Goal: Transaction & Acquisition: Purchase product/service

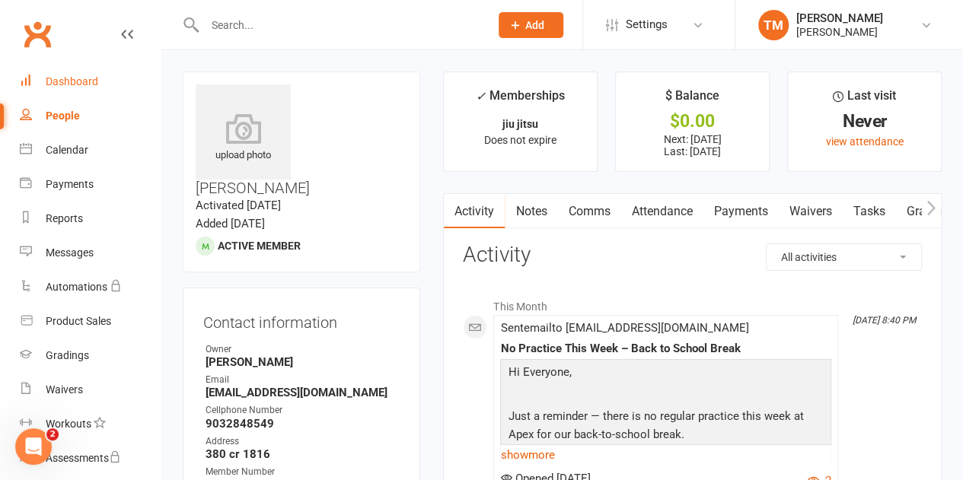
click at [70, 86] on div "Dashboard" at bounding box center [72, 81] width 53 height 12
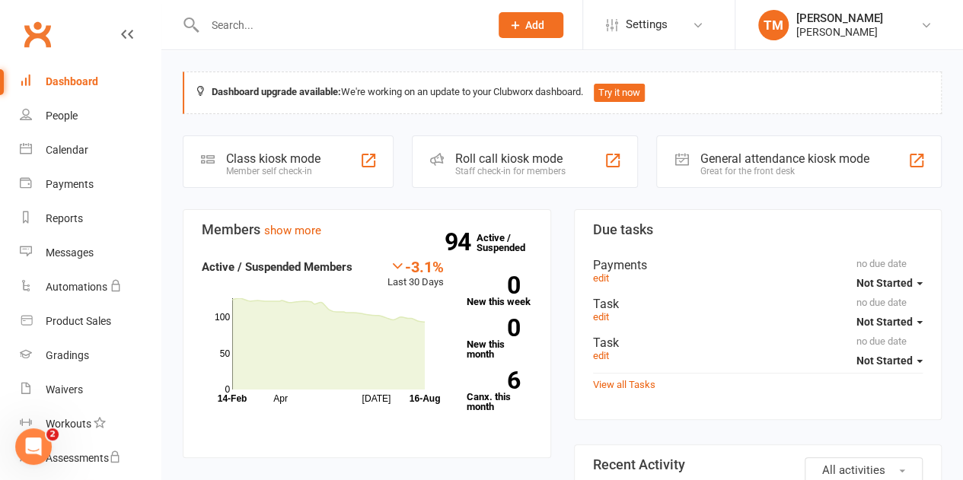
click at [401, 26] on input "text" at bounding box center [339, 24] width 279 height 21
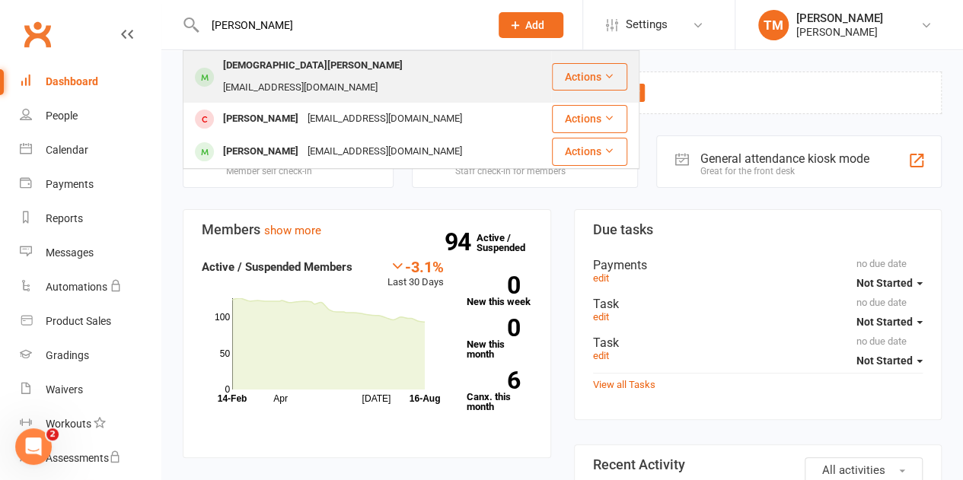
type input "moses"
click at [338, 80] on div "moses valencia valencia5511@gmail.com" at bounding box center [367, 77] width 366 height 50
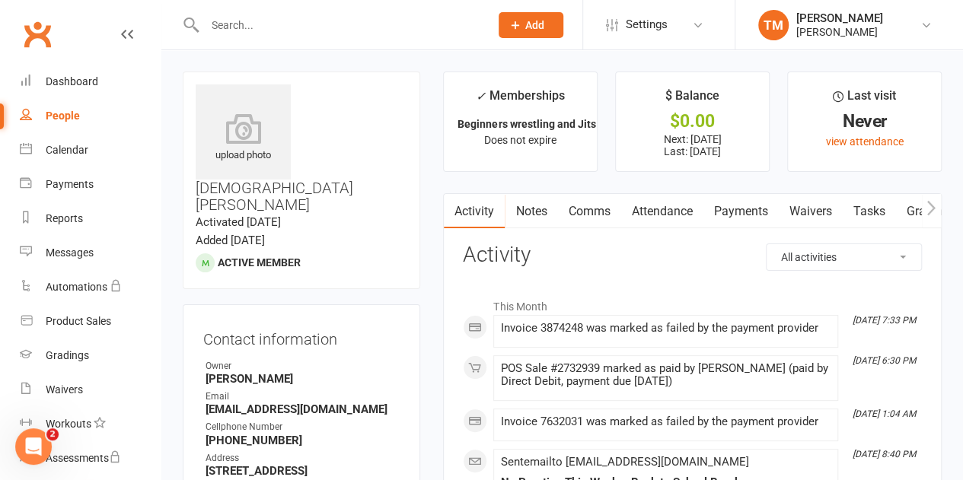
click at [745, 214] on link "Payments" at bounding box center [739, 211] width 75 height 35
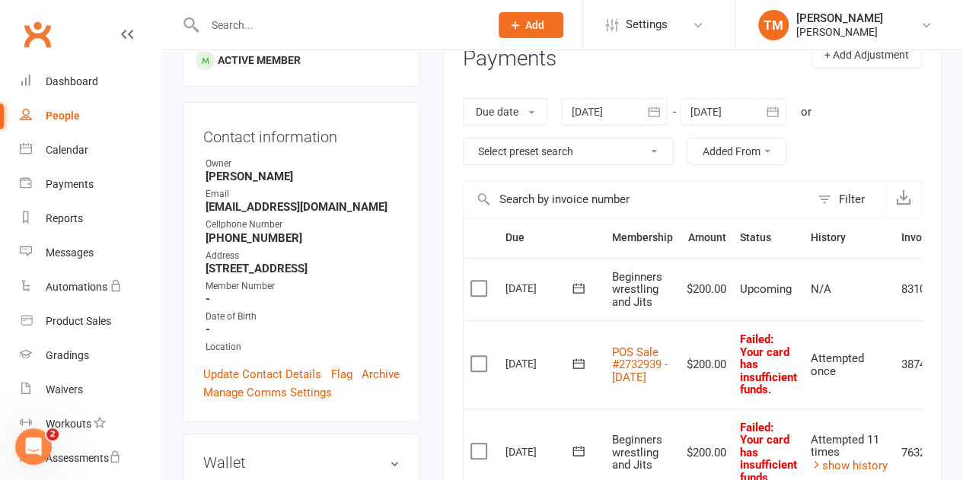
scroll to position [204, 0]
click at [55, 36] on link "Clubworx" at bounding box center [37, 34] width 38 height 38
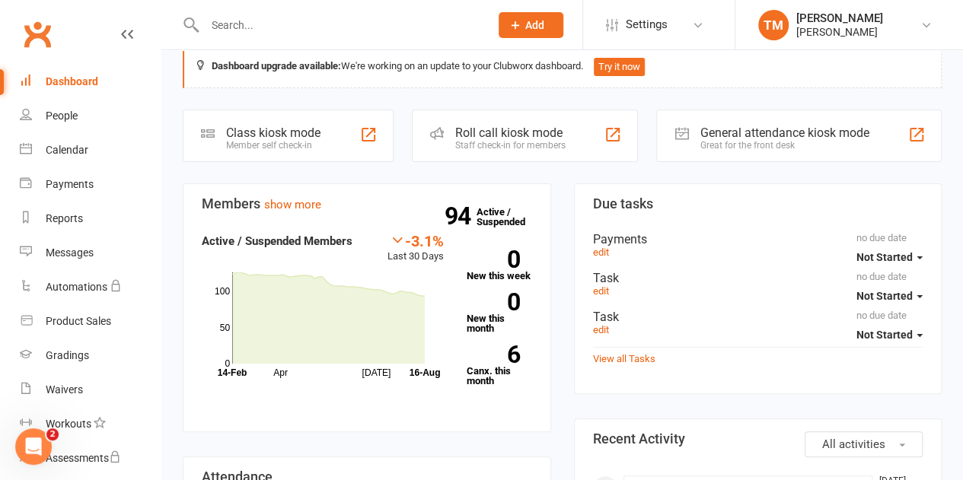
scroll to position [20, 0]
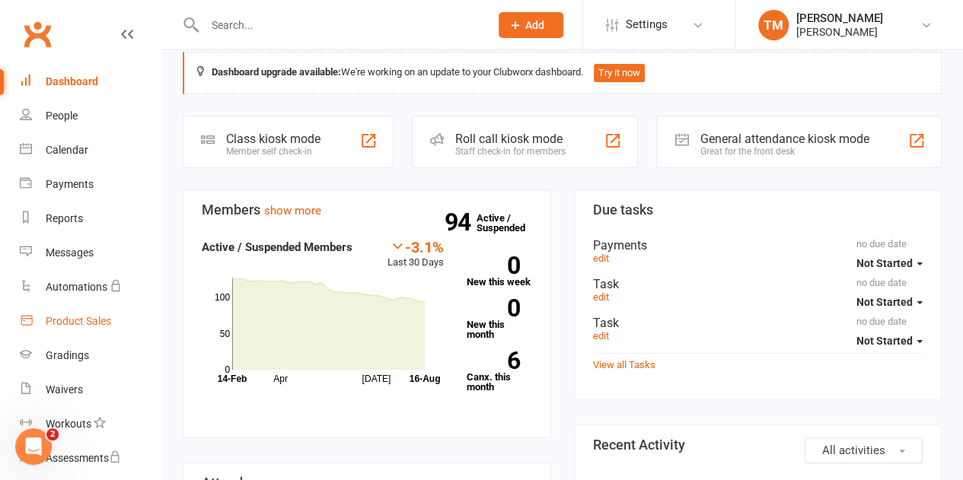
click at [95, 317] on div "Product Sales" at bounding box center [78, 321] width 65 height 12
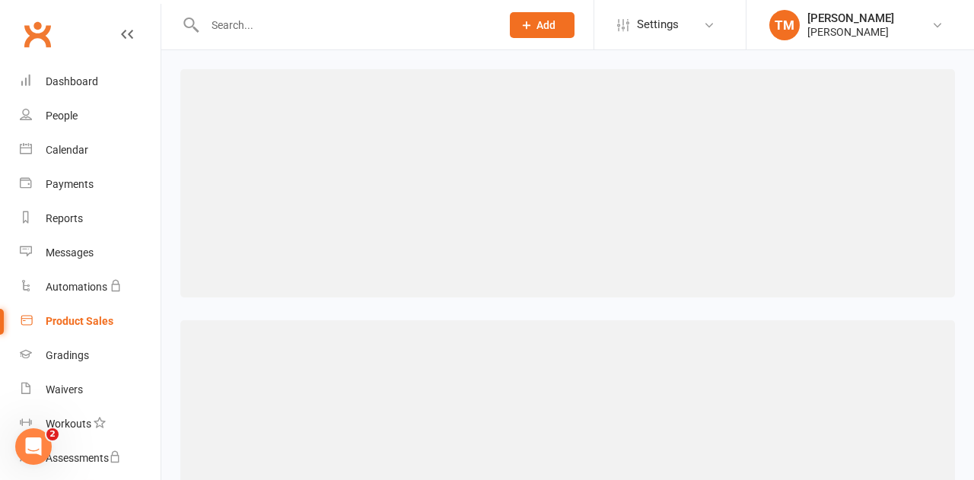
select select "100"
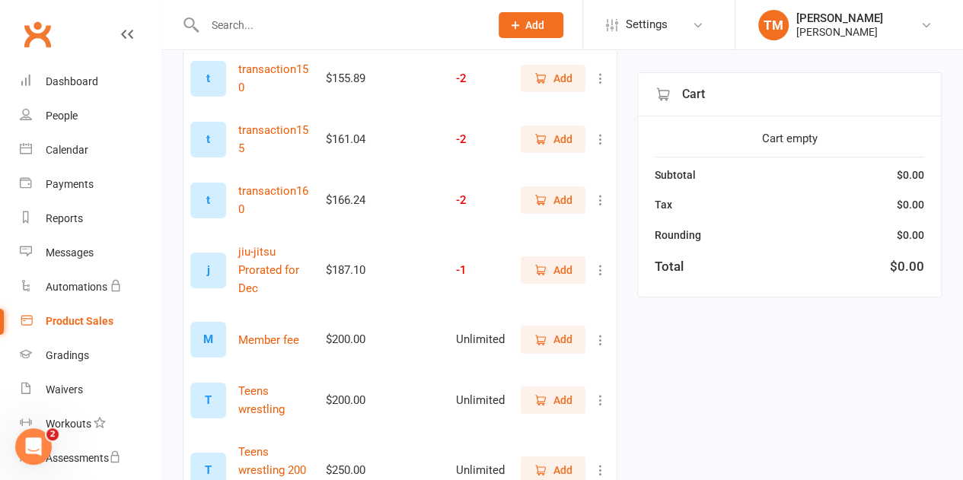
scroll to position [2701, 0]
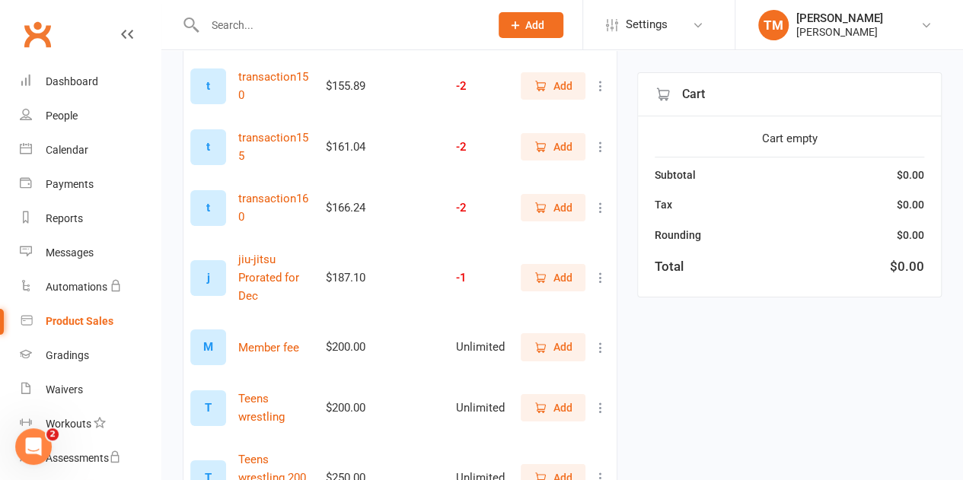
click at [552, 339] on span "Add" at bounding box center [553, 347] width 39 height 17
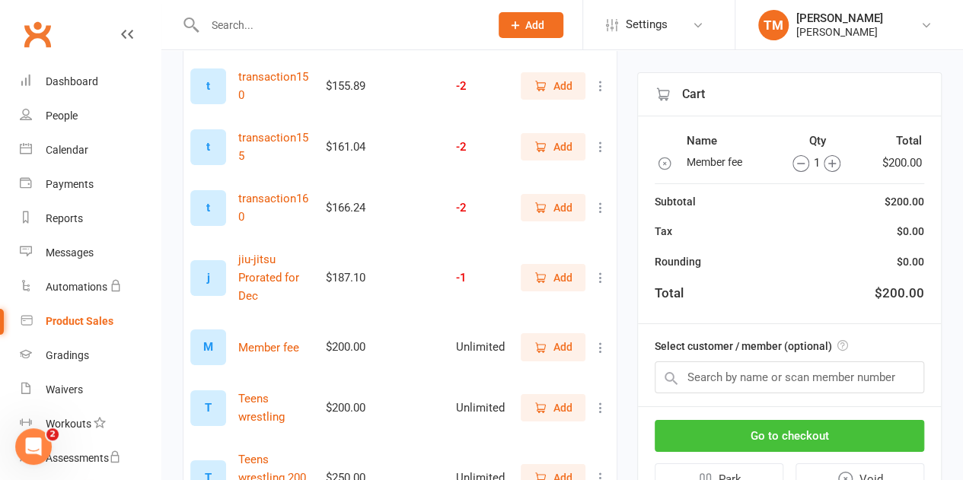
click at [795, 422] on button "Go to checkout" at bounding box center [789, 436] width 269 height 32
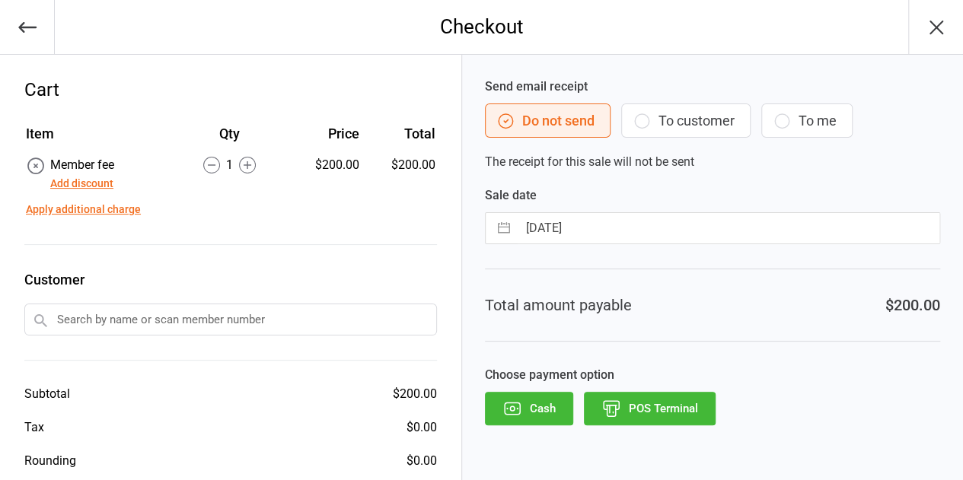
click at [308, 308] on input "text" at bounding box center [230, 320] width 413 height 32
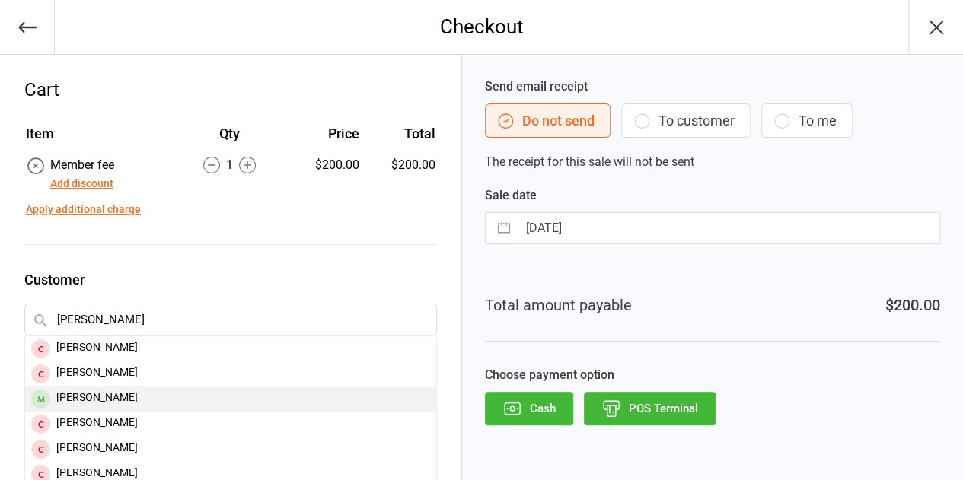
type input "[PERSON_NAME]"
click at [122, 400] on div "[PERSON_NAME]" at bounding box center [230, 399] width 411 height 25
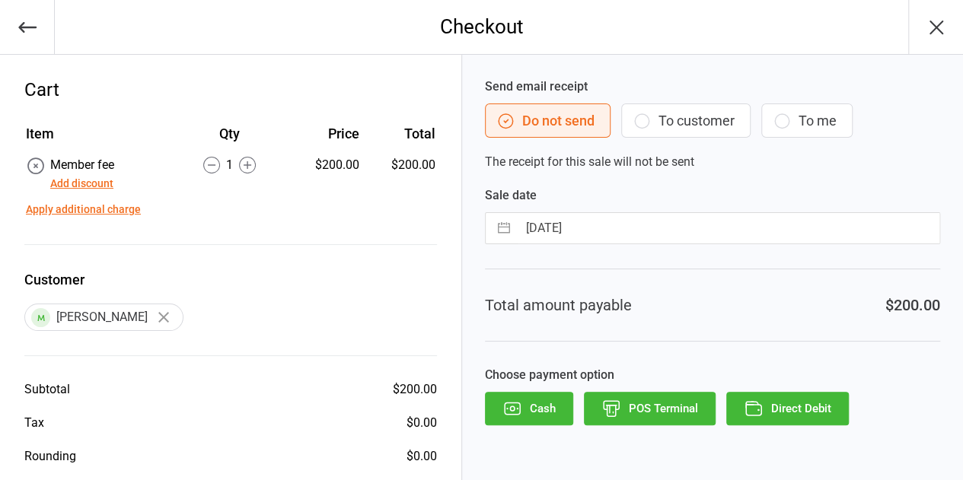
click at [696, 118] on button "To customer" at bounding box center [685, 121] width 129 height 34
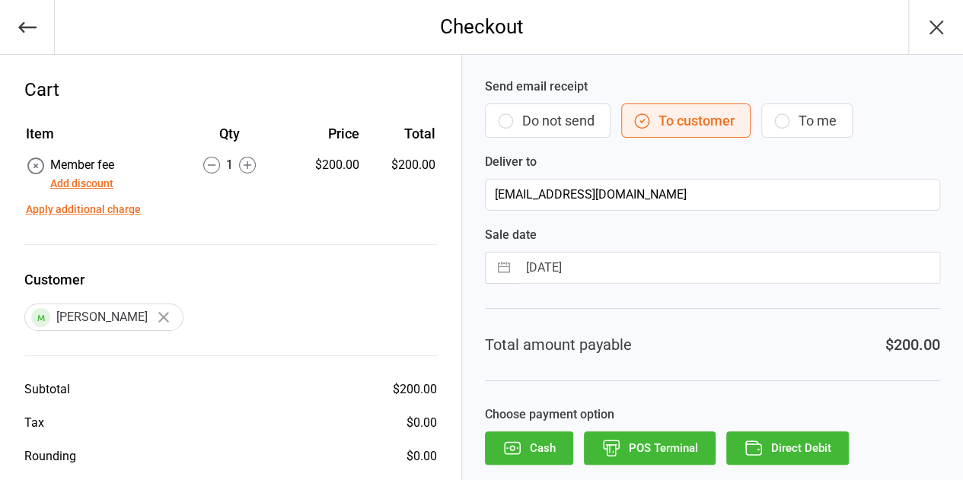
click at [770, 439] on button "Direct Debit" at bounding box center [787, 448] width 123 height 33
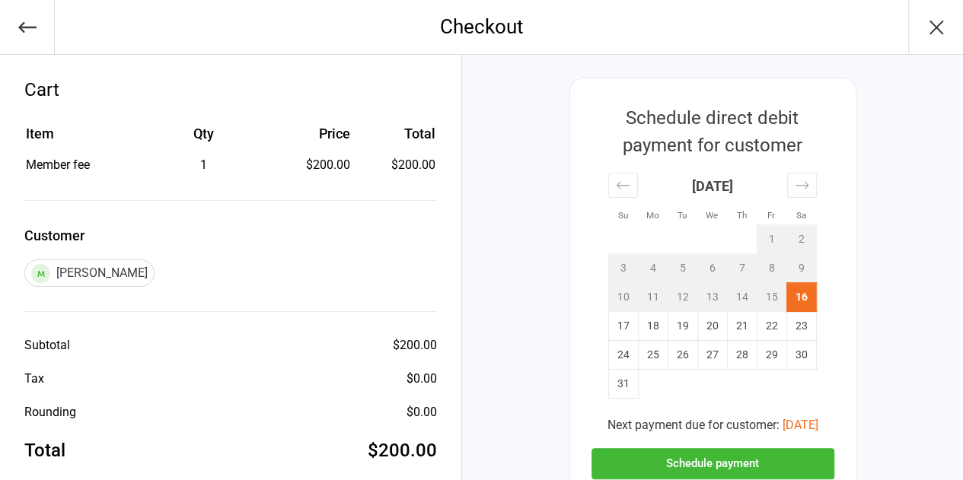
click at [726, 463] on button "Schedule payment" at bounding box center [712, 463] width 243 height 31
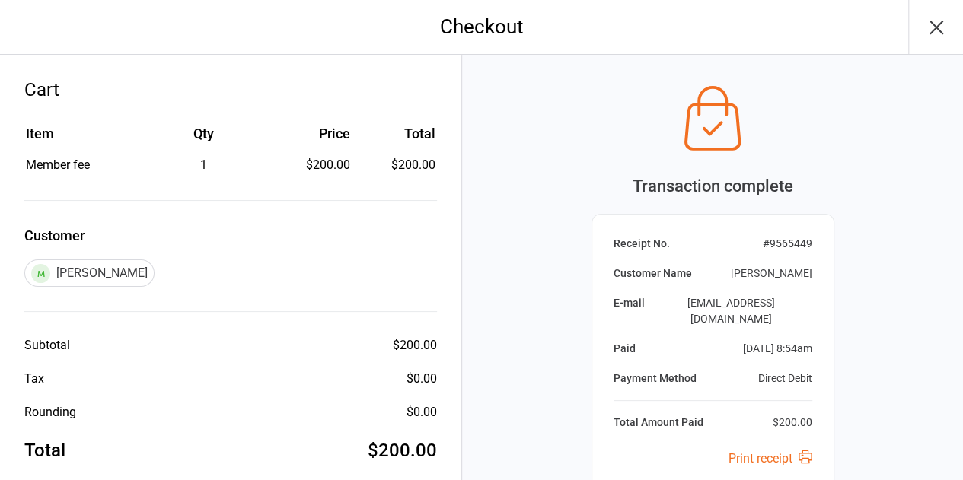
click at [946, 30] on icon "button" at bounding box center [936, 27] width 24 height 24
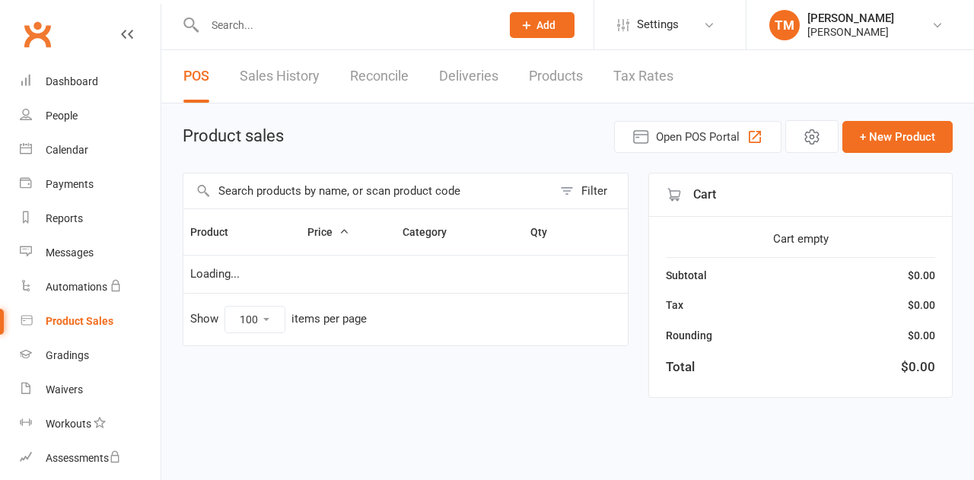
select select "100"
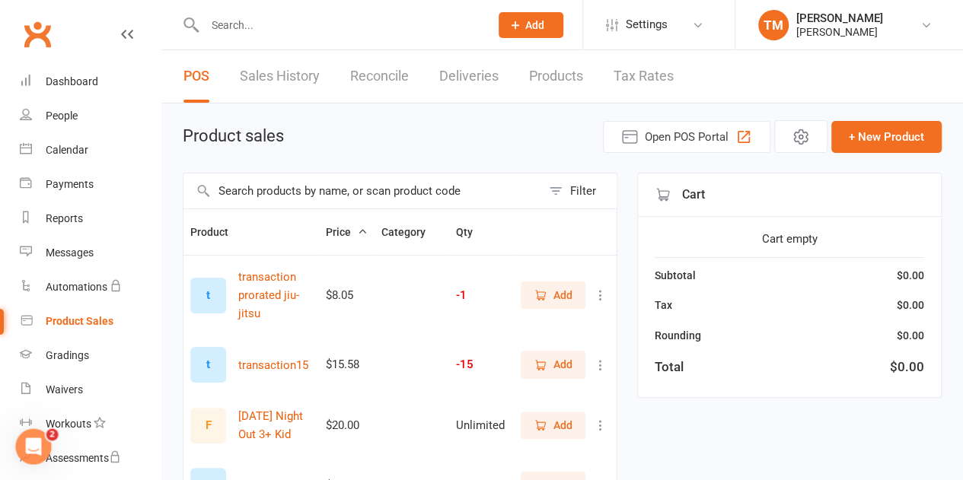
click at [34, 32] on link "Clubworx" at bounding box center [37, 34] width 38 height 38
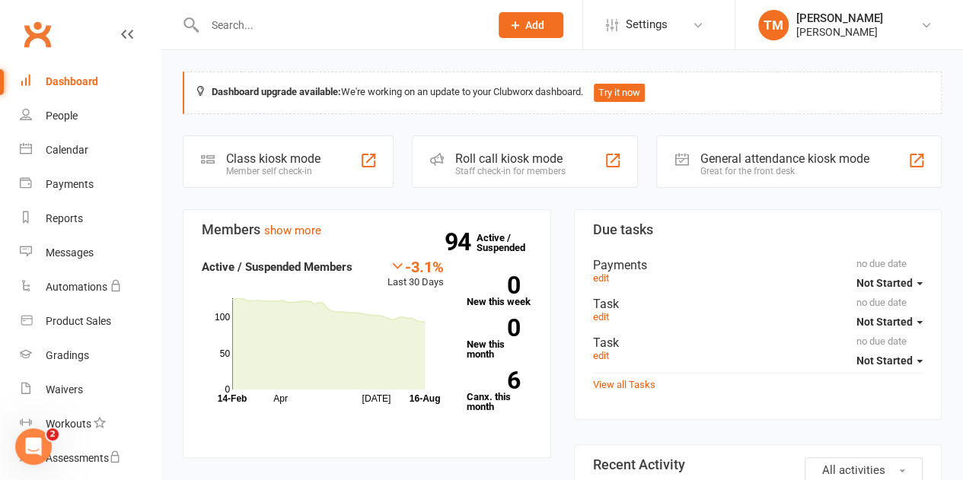
click at [280, 21] on input "text" at bounding box center [339, 24] width 279 height 21
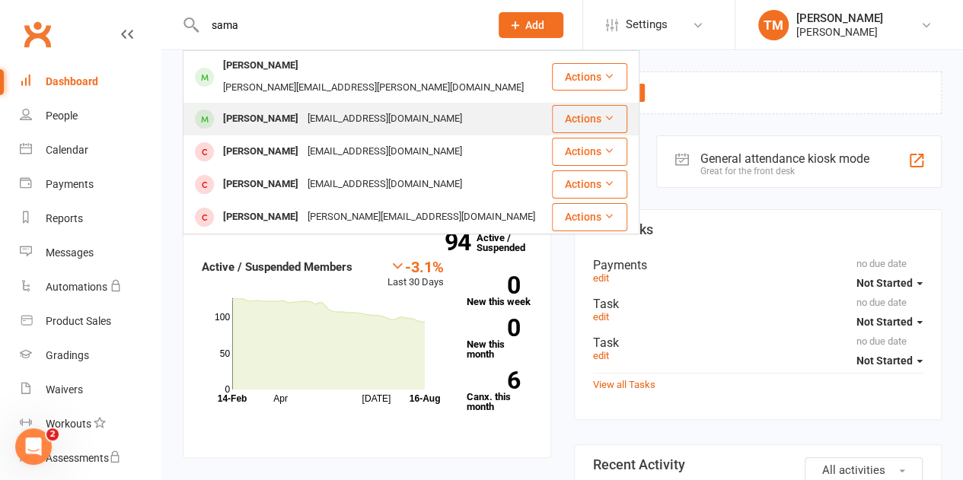
type input "sama"
click at [258, 108] on div "[PERSON_NAME]" at bounding box center [260, 119] width 84 height 22
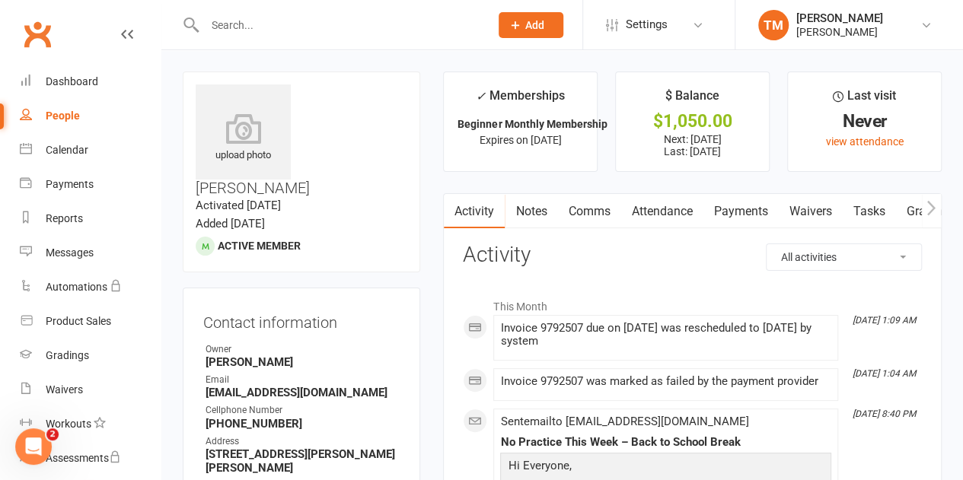
click at [725, 205] on link "Payments" at bounding box center [739, 211] width 75 height 35
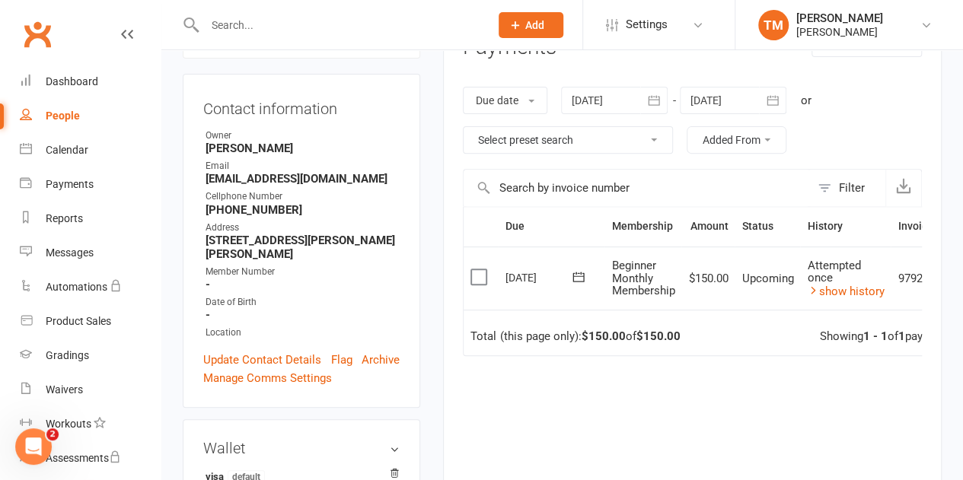
scroll to position [213, 0]
drag, startPoint x: 70, startPoint y: 85, endPoint x: 60, endPoint y: 92, distance: 12.0
click at [70, 85] on div "Dashboard" at bounding box center [72, 81] width 53 height 12
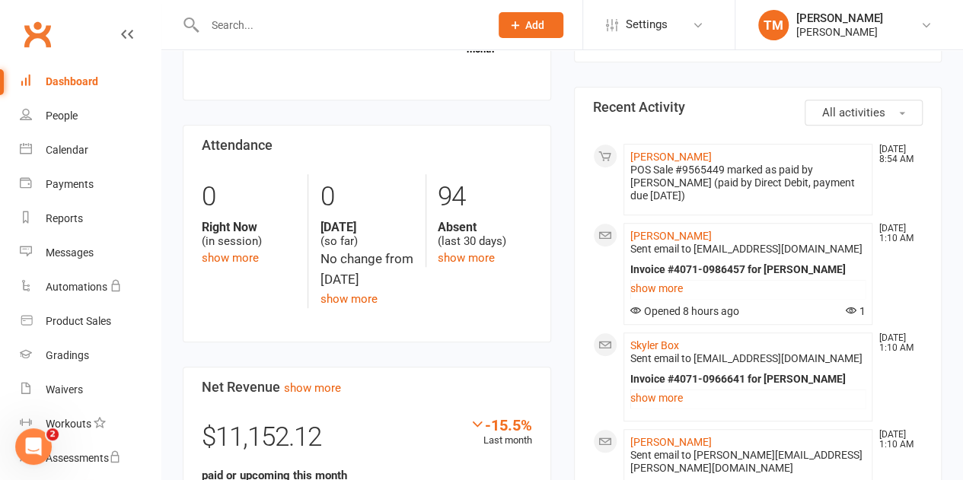
scroll to position [358, 0]
click at [896, 112] on button "All activities" at bounding box center [863, 113] width 118 height 26
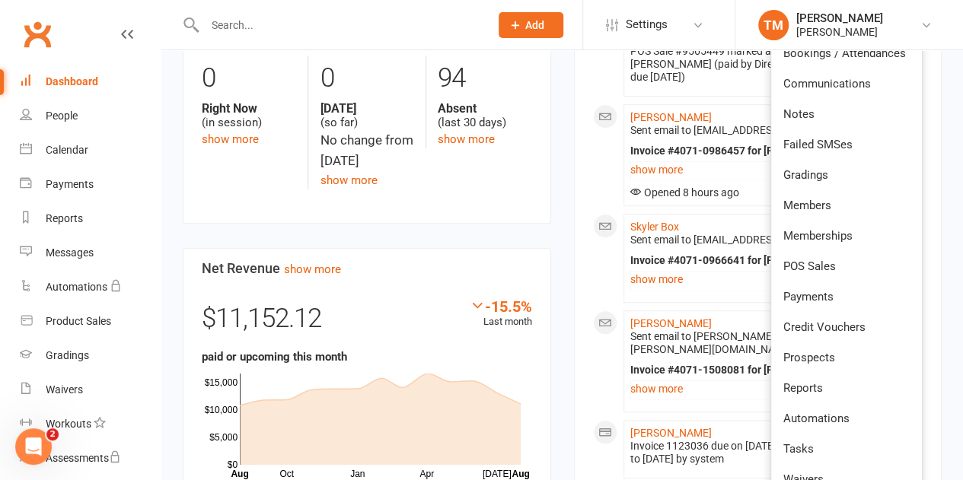
scroll to position [478, 0]
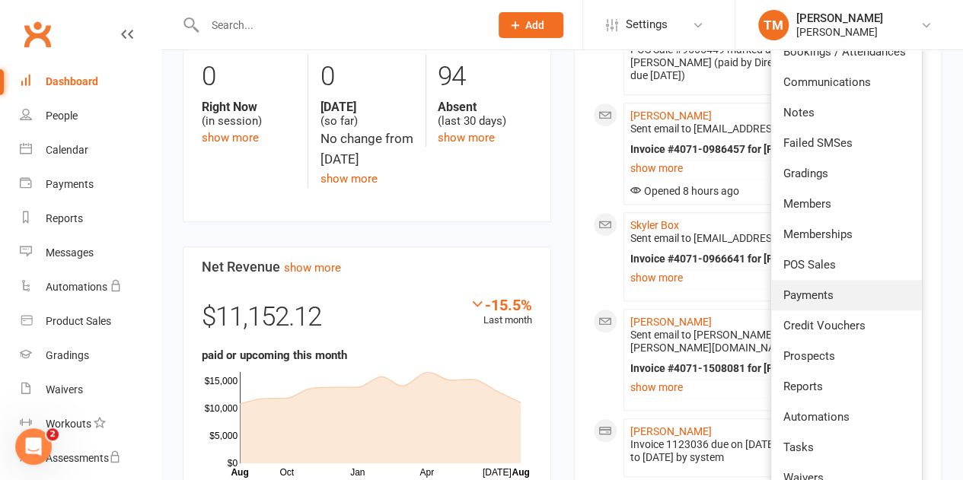
click at [809, 293] on span "Payments" at bounding box center [808, 295] width 50 height 14
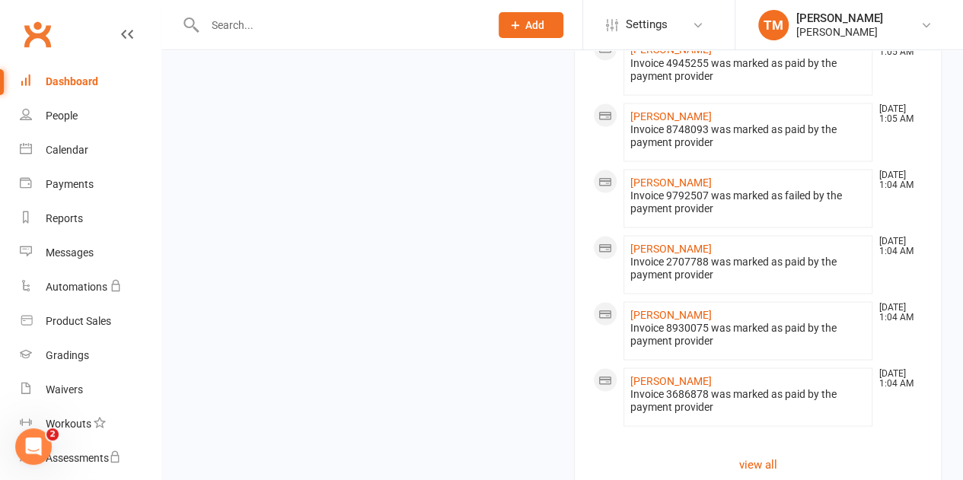
scroll to position [1386, 0]
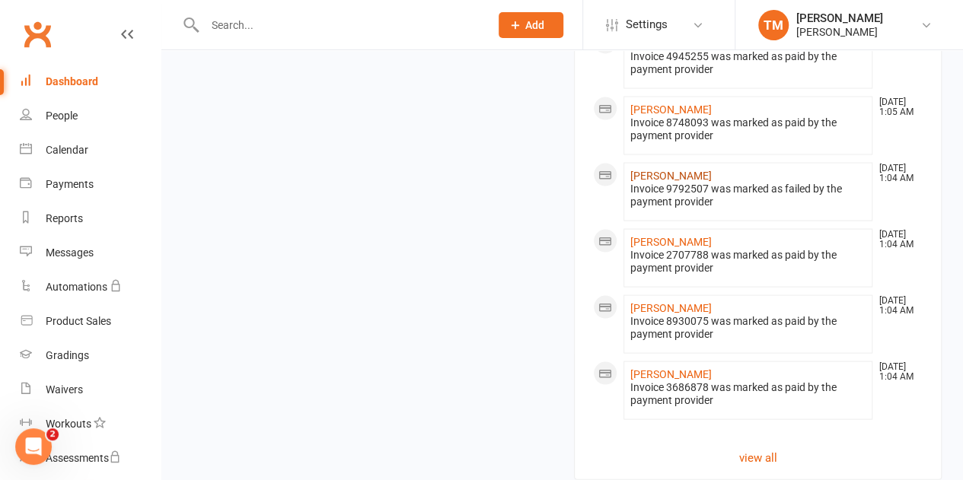
click at [682, 169] on link "[PERSON_NAME]" at bounding box center [670, 175] width 81 height 12
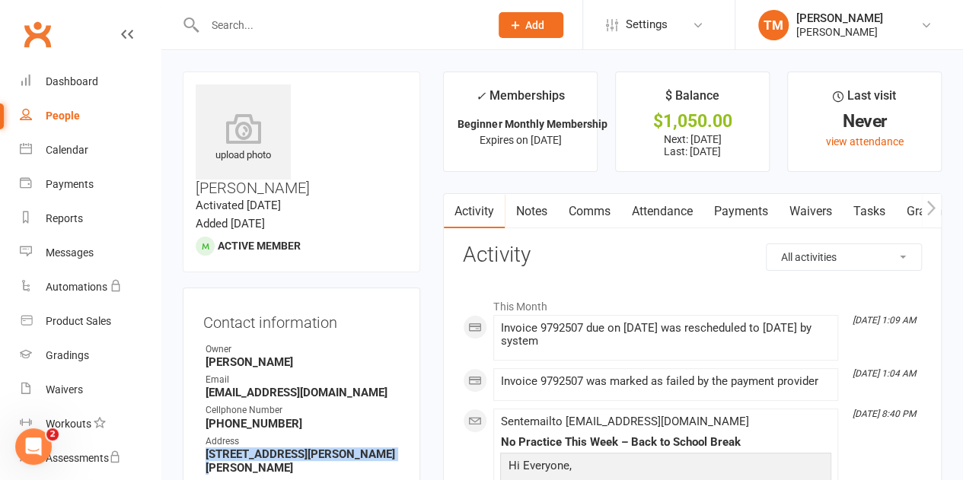
drag, startPoint x: 207, startPoint y: 410, endPoint x: 371, endPoint y: 406, distance: 164.5
click at [371, 448] on strong "[STREET_ADDRESS][PERSON_NAME][PERSON_NAME]" at bounding box center [302, 461] width 194 height 27
copy strong "[STREET_ADDRESS][PERSON_NAME][PERSON_NAME]"
